Goal: Use online tool/utility: Utilize a website feature to perform a specific function

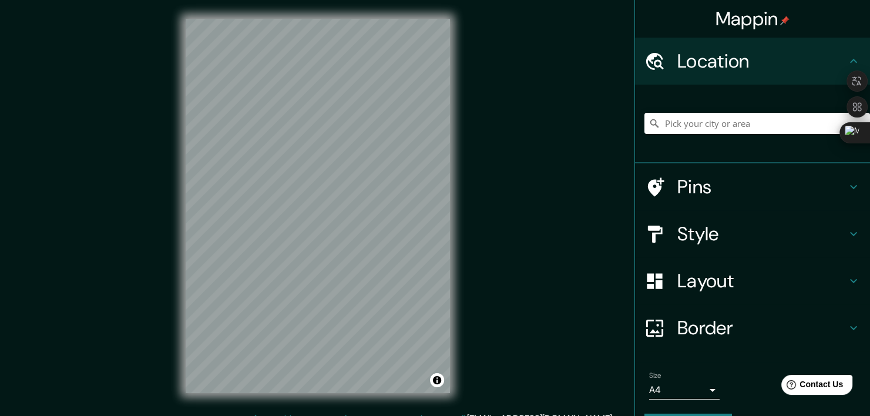
click at [716, 232] on h4 "Style" at bounding box center [762, 234] width 169 height 24
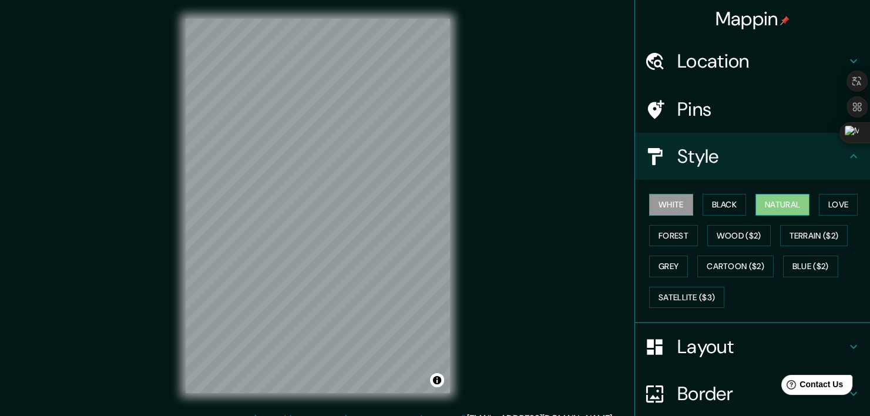
click at [770, 198] on button "Natural" at bounding box center [783, 205] width 54 height 22
click at [675, 236] on button "Forest" at bounding box center [673, 236] width 49 height 22
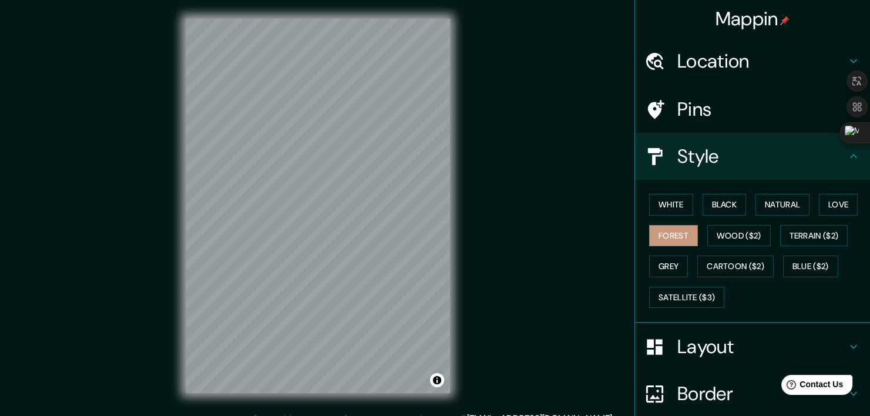
click at [749, 73] on div "Location" at bounding box center [752, 61] width 235 height 47
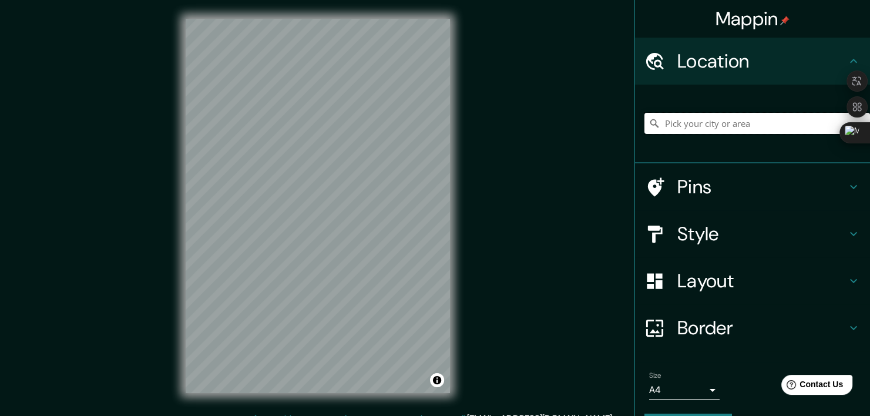
click at [734, 121] on input "Pick your city or area" at bounding box center [758, 123] width 226 height 21
drag, startPoint x: 710, startPoint y: 122, endPoint x: 870, endPoint y: 120, distance: 159.9
click at [870, 120] on html "Mappin Location [GEOGRAPHIC_DATA], [GEOGRAPHIC_DATA][PERSON_NAME], [GEOGRAPHIC_…" at bounding box center [435, 208] width 870 height 416
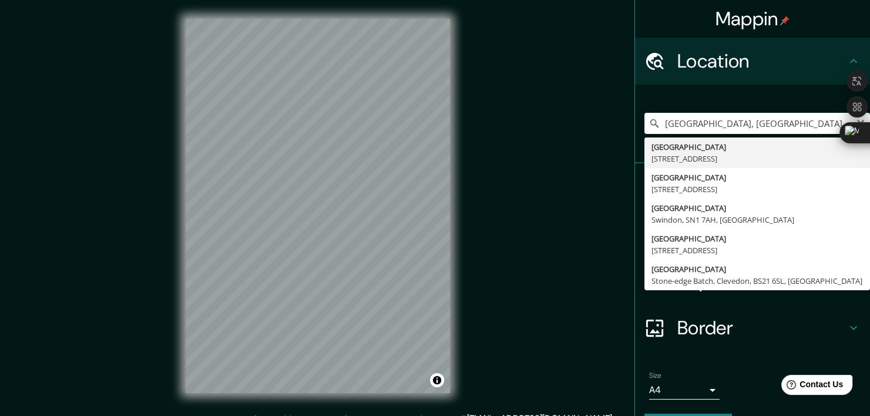
type input "[STREET_ADDRESS]"
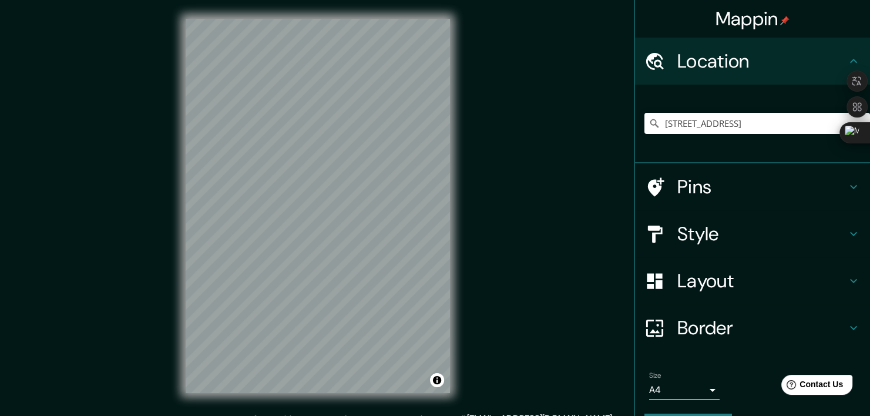
click at [729, 233] on h4 "Style" at bounding box center [762, 234] width 169 height 24
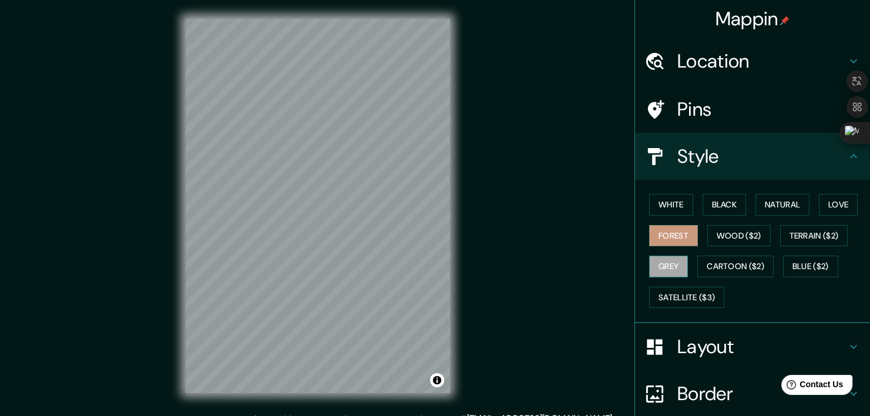
click at [668, 271] on button "Grey" at bounding box center [668, 267] width 39 height 22
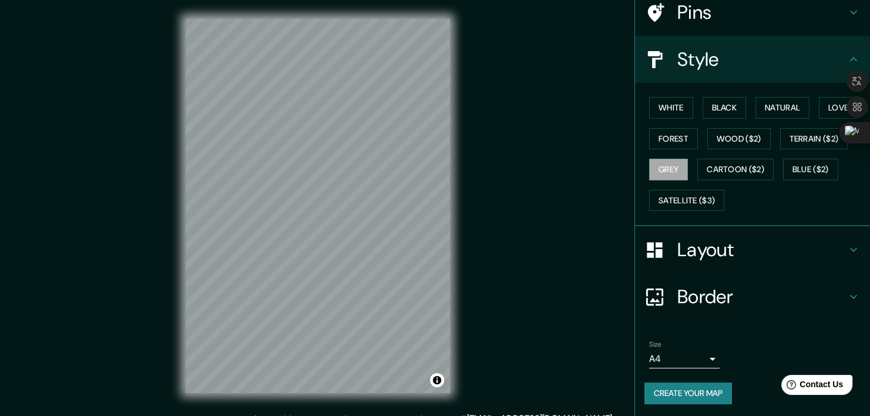
click at [775, 244] on h4 "Layout" at bounding box center [762, 250] width 169 height 24
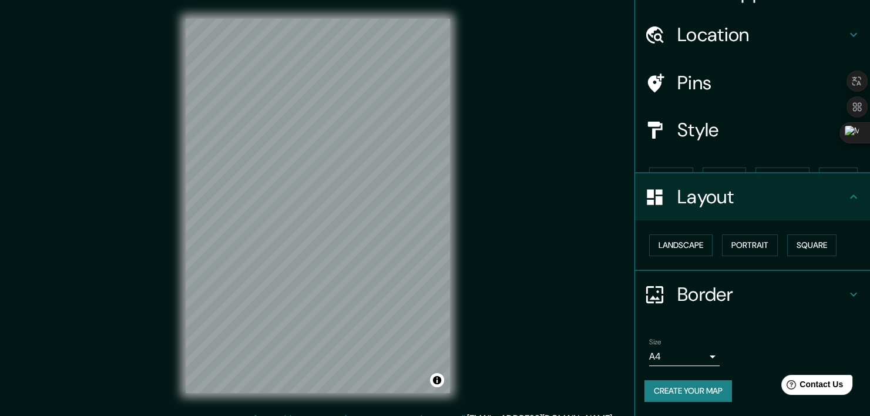
scroll to position [5, 0]
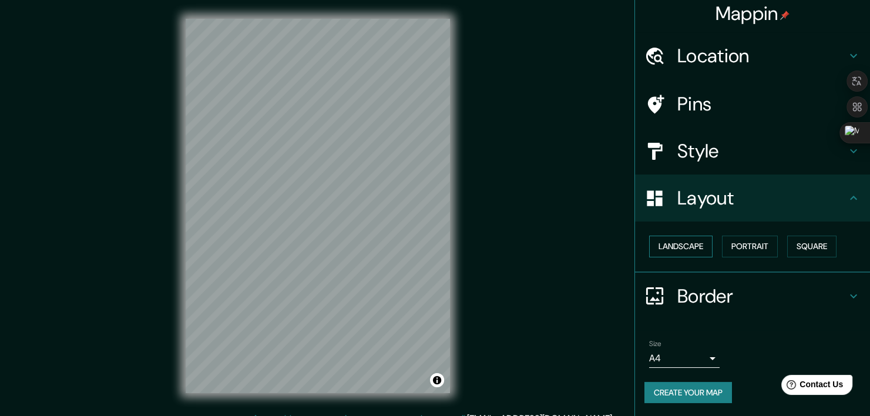
click at [677, 245] on button "Landscape" at bounding box center [680, 247] width 63 height 22
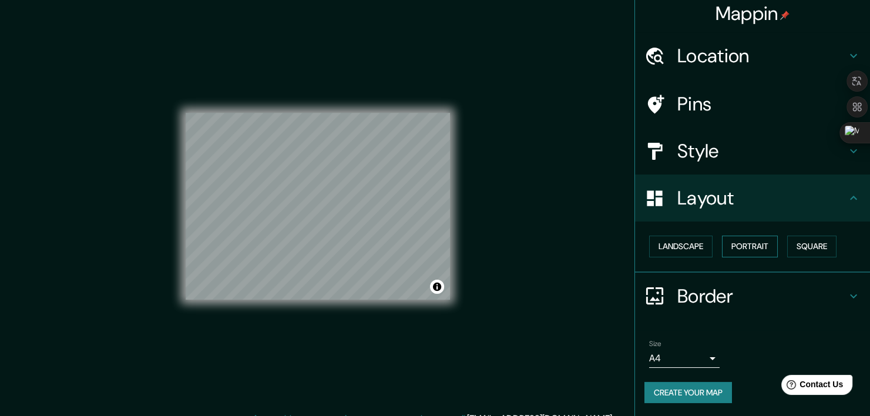
click at [736, 241] on button "Portrait" at bounding box center [750, 247] width 56 height 22
